Goal: Task Accomplishment & Management: Manage account settings

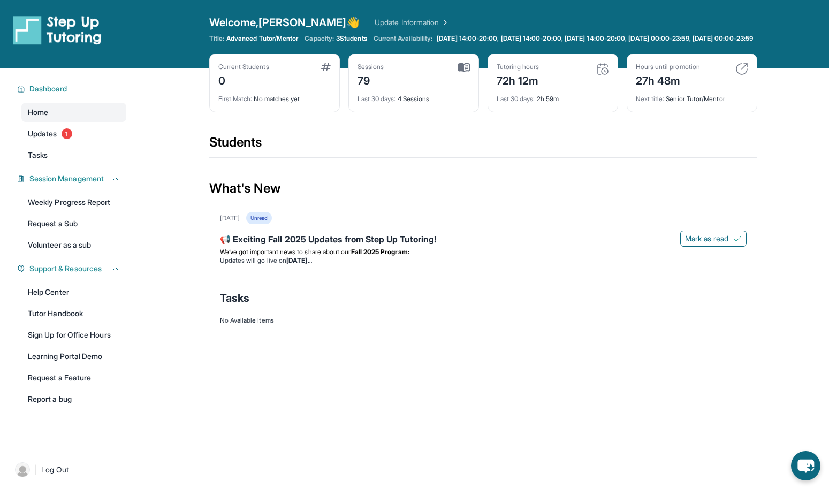
scroll to position [1, 0]
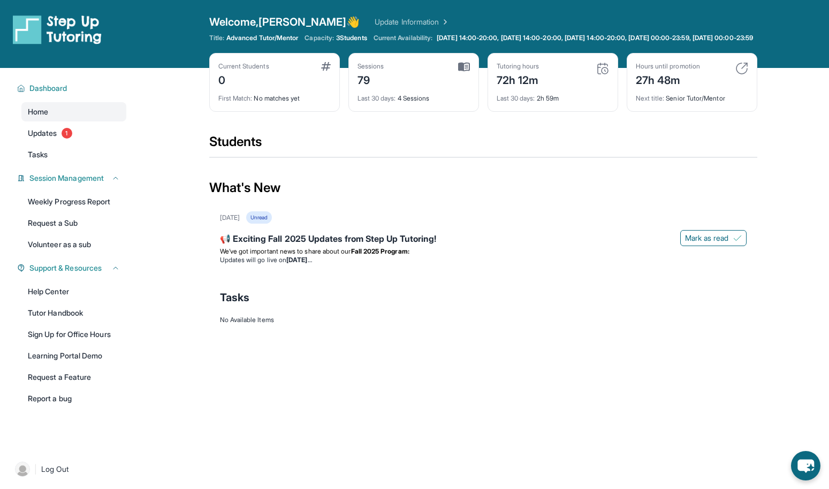
click at [272, 224] on div "Unread" at bounding box center [259, 217] width 26 height 12
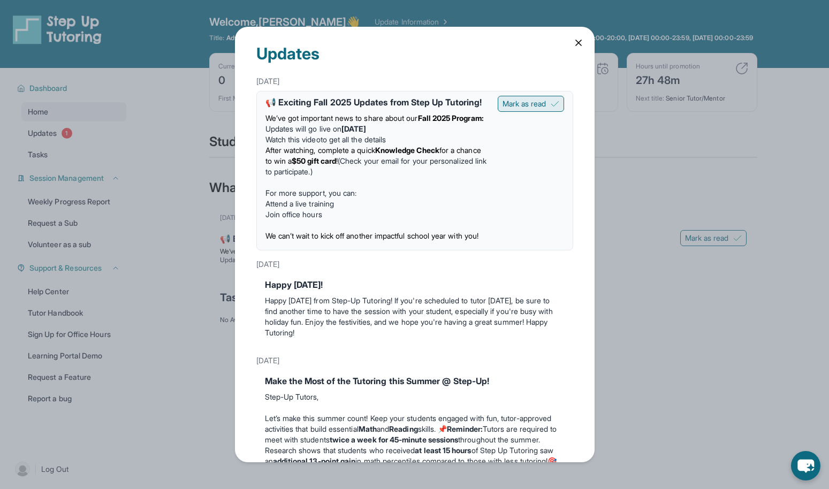
click at [519, 102] on span "Mark as read" at bounding box center [524, 103] width 44 height 11
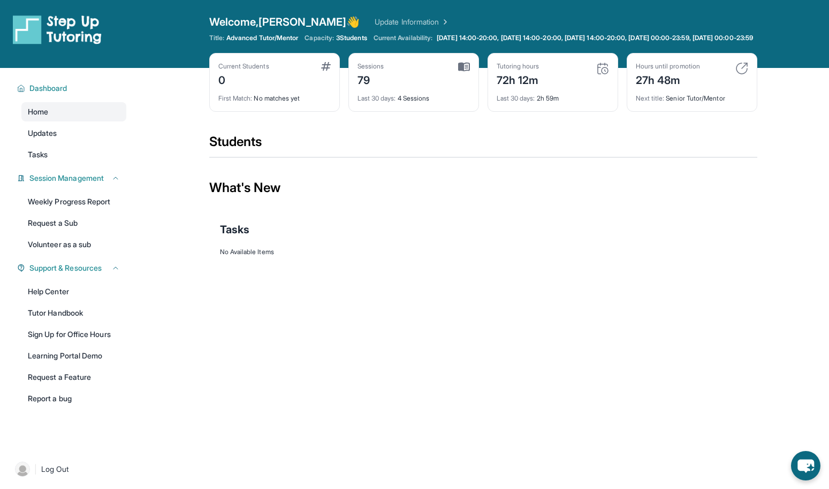
click at [28, 28] on img at bounding box center [57, 29] width 89 height 30
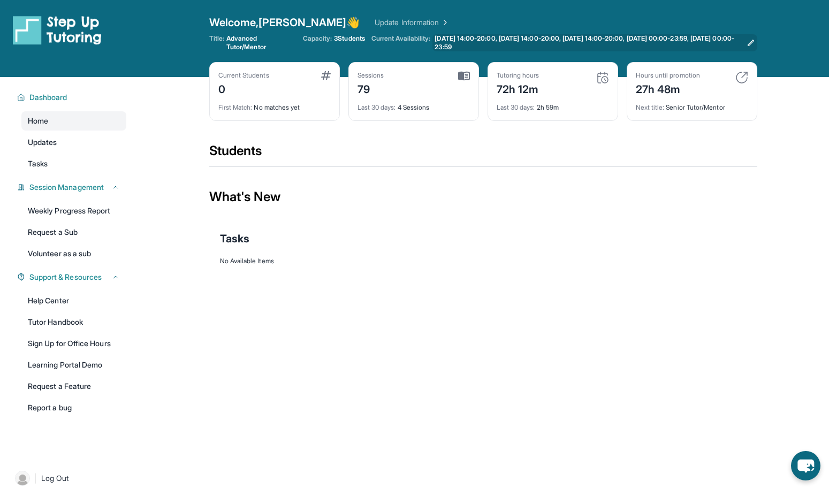
click at [452, 40] on span "[DATE] 14:00-20:00, [DATE] 14:00-20:00, [DATE] 14:00-20:00, [DATE] 00:00-23:59,…" at bounding box center [587, 42] width 307 height 17
